Goal: Book appointment/travel/reservation

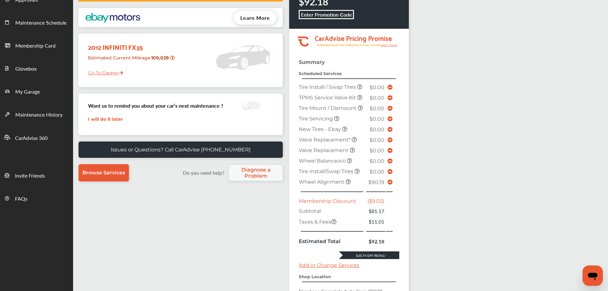
scroll to position [32, 0]
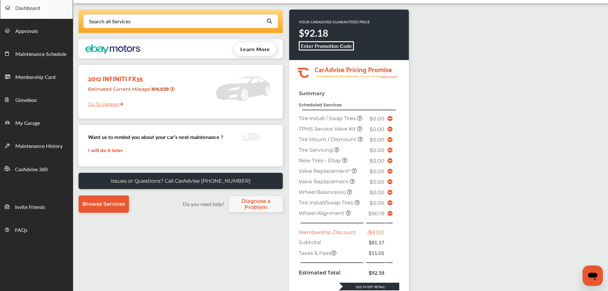
click at [34, 124] on span "My Garage" at bounding box center [27, 123] width 25 height 8
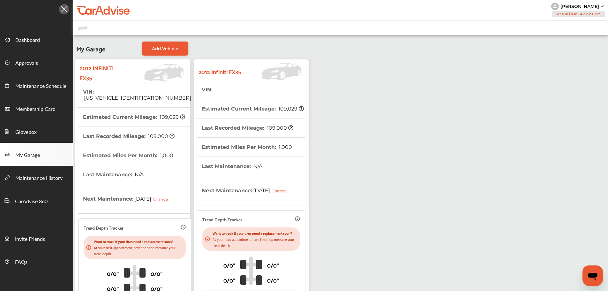
click at [38, 33] on link "Dashboard" at bounding box center [36, 39] width 72 height 23
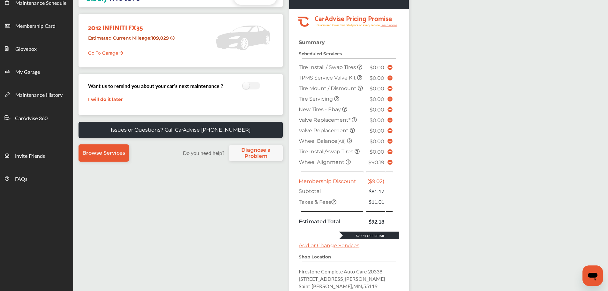
scroll to position [150, 0]
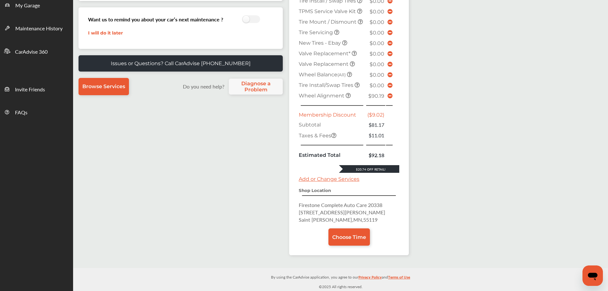
click at [344, 240] on link "Choose Time" at bounding box center [350, 236] width 42 height 17
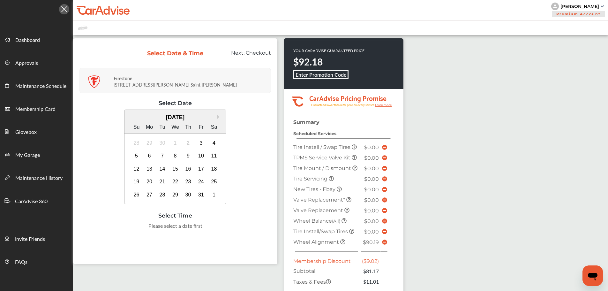
click at [219, 142] on div "28 29 30 1 2 3 4" at bounding box center [175, 142] width 91 height 13
click at [215, 144] on div "4" at bounding box center [214, 143] width 10 height 10
click at [146, 231] on div "9:00 AM" at bounding box center [143, 227] width 30 height 11
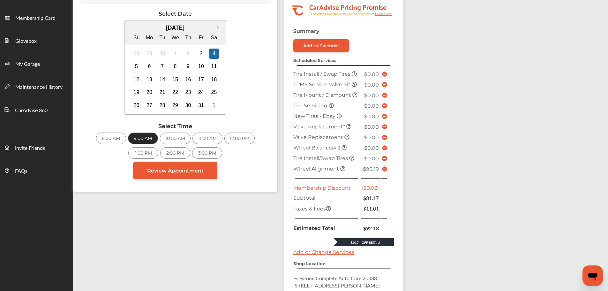
scroll to position [96, 0]
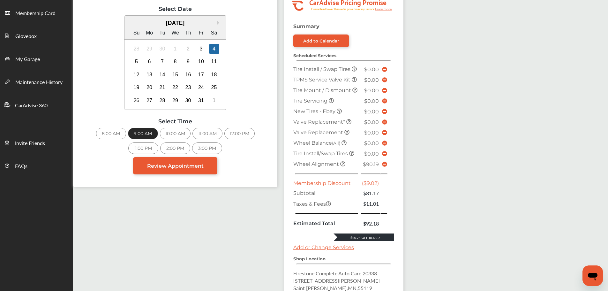
click at [384, 165] on icon at bounding box center [385, 164] width 5 height 5
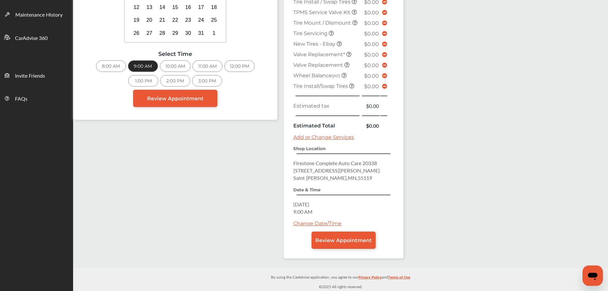
scroll to position [163, 0]
click at [351, 240] on span "Review Appointment" at bounding box center [343, 240] width 57 height 6
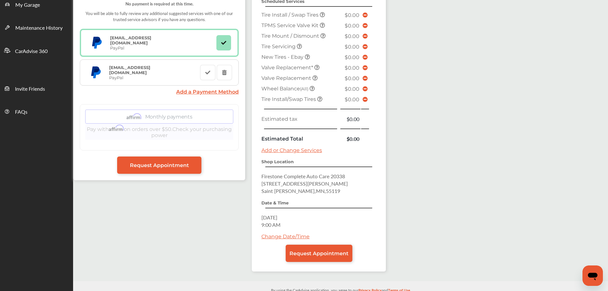
scroll to position [160, 0]
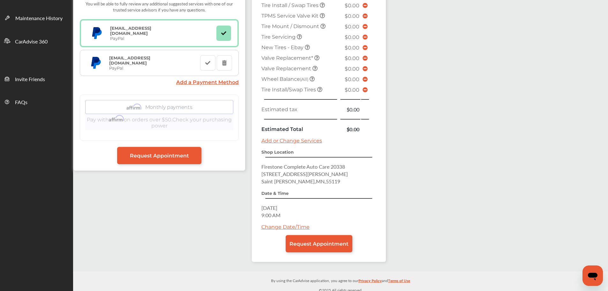
click at [329, 243] on span "Request Appointment" at bounding box center [319, 244] width 59 height 6
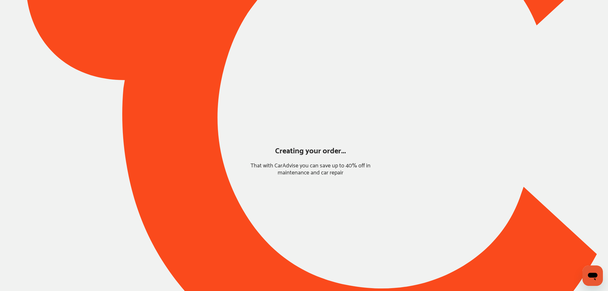
scroll to position [0, 0]
